Goal: Task Accomplishment & Management: Manage account settings

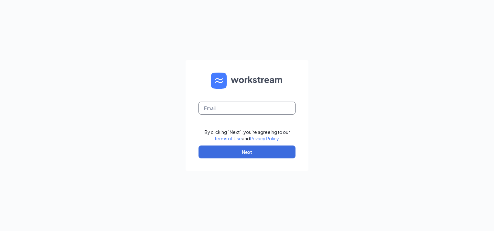
click at [238, 108] on input "text" at bounding box center [246, 108] width 97 height 13
type input "[EMAIL_ADDRESS][DOMAIN_NAME]"
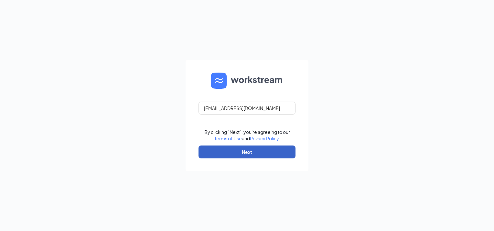
click at [227, 153] on button "Next" at bounding box center [246, 152] width 97 height 13
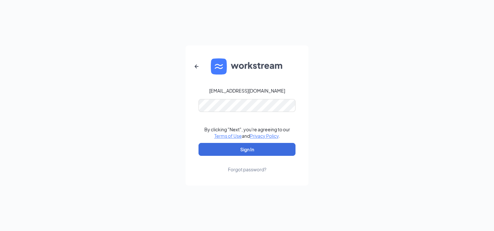
click at [232, 113] on form "[EMAIL_ADDRESS][DOMAIN_NAME] By clicking "Next", you're agreeing to our Terms o…" at bounding box center [246, 116] width 123 height 140
click at [195, 67] on icon "ArrowLeftNew" at bounding box center [196, 67] width 8 height 8
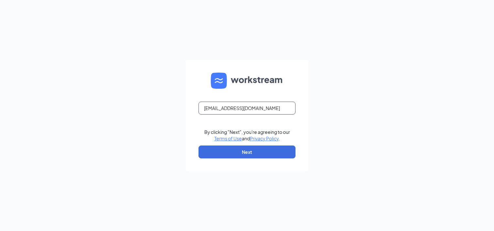
click at [276, 111] on input "[EMAIL_ADDRESS][DOMAIN_NAME]" at bounding box center [246, 108] width 97 height 13
click at [277, 110] on input "[EMAIL_ADDRESS][DOMAIN_NAME]" at bounding box center [246, 108] width 97 height 13
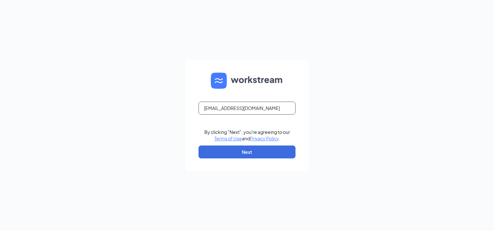
click at [277, 110] on input "[EMAIL_ADDRESS][DOMAIN_NAME]" at bounding box center [246, 108] width 97 height 13
click at [277, 110] on input "text" at bounding box center [246, 108] width 97 height 13
click at [248, 109] on input "text" at bounding box center [246, 108] width 97 height 13
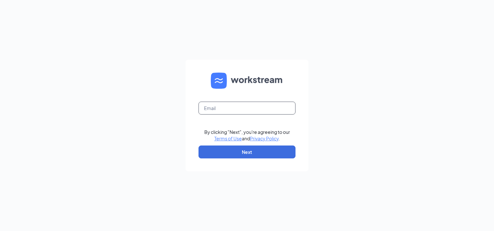
click at [248, 109] on input "text" at bounding box center [246, 108] width 97 height 13
type input "m"
type input "w"
type input "cas"
